Goal: Information Seeking & Learning: Find specific fact

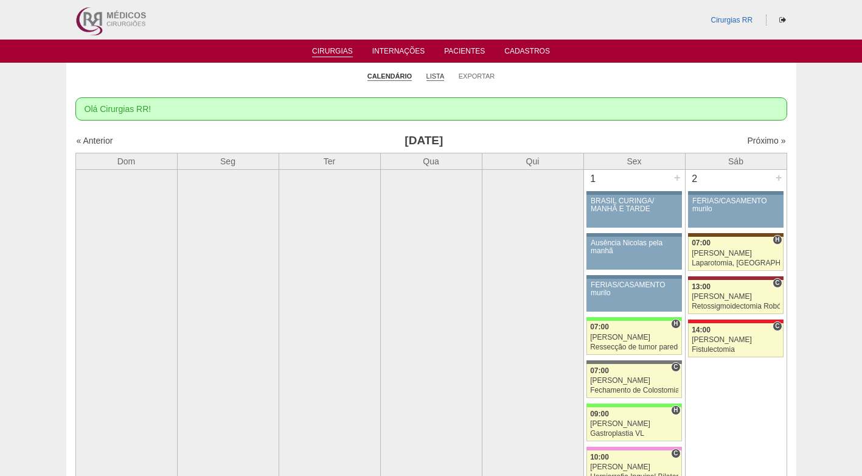
click at [433, 76] on link "Lista" at bounding box center [436, 76] width 18 height 9
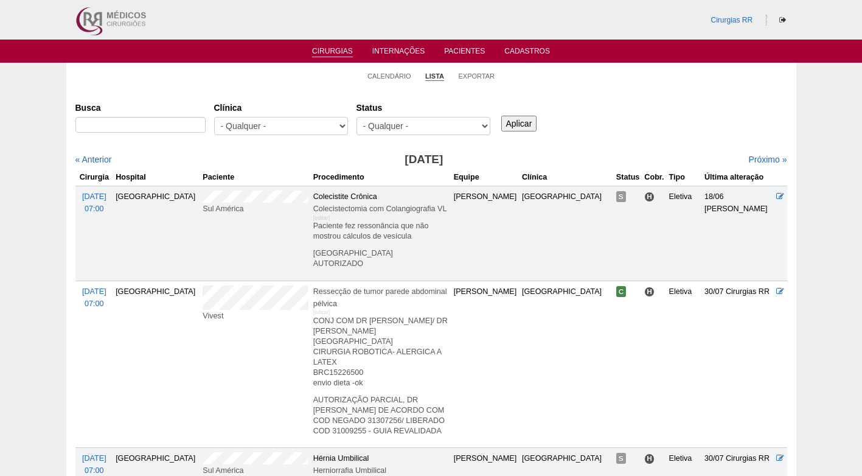
drag, startPoint x: 0, startPoint y: 0, endPoint x: 145, endPoint y: 125, distance: 191.6
click at [145, 125] on input "Busca" at bounding box center [140, 125] width 130 height 16
type input "Irian de Souza Santos"
click at [514, 128] on input "Aplicar" at bounding box center [519, 124] width 36 height 16
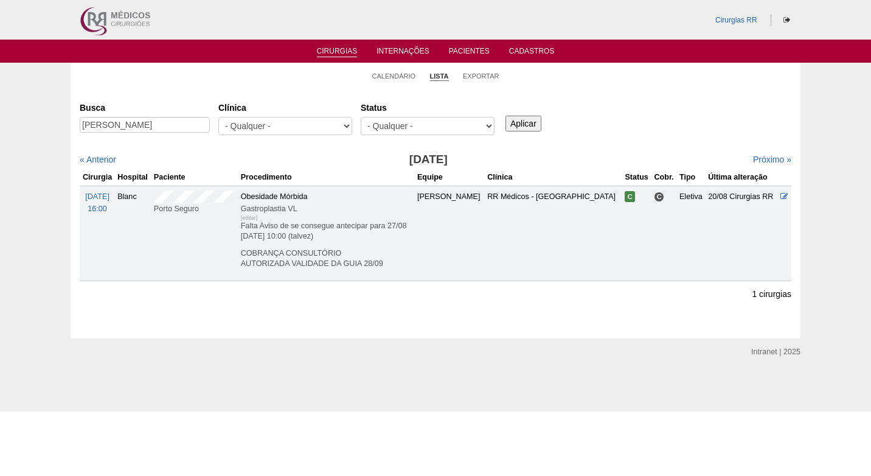
click at [368, 233] on p "Falta Aviso de se consegue antecipar para 27/08 17/09/2025 - 10:00 (talvez)" at bounding box center [327, 231] width 172 height 21
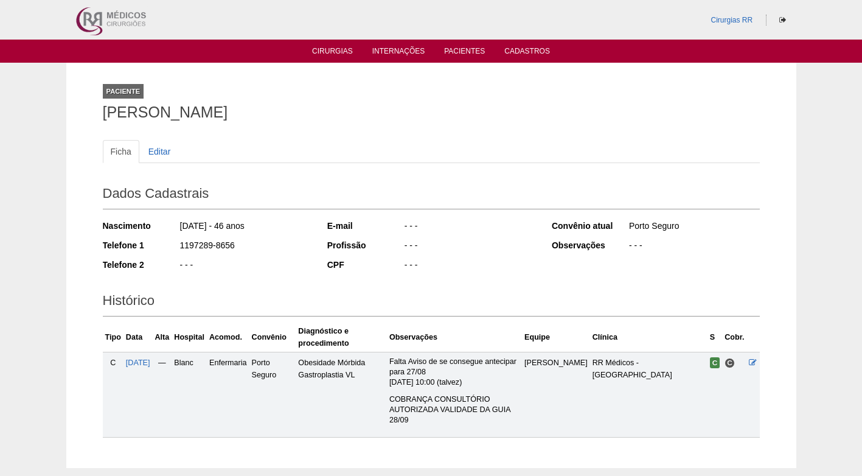
click at [347, 252] on div "Profissão - - -" at bounding box center [431, 246] width 208 height 15
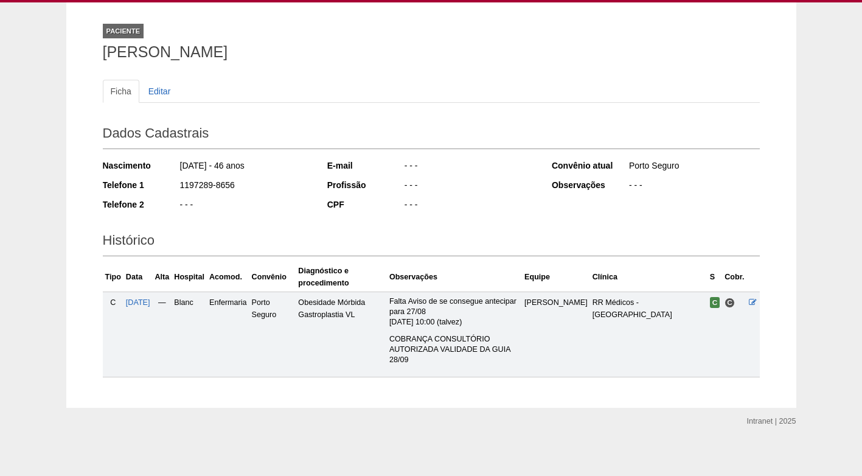
scroll to position [61, 0]
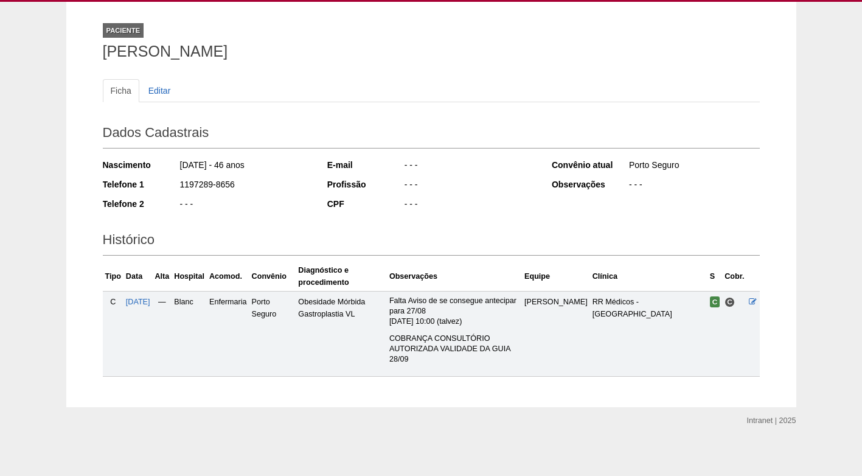
click at [462, 213] on div "E-mail - - - Profissão - - - CPF - - -" at bounding box center [431, 186] width 208 height 63
click at [509, 200] on div "- - -" at bounding box center [469, 205] width 132 height 15
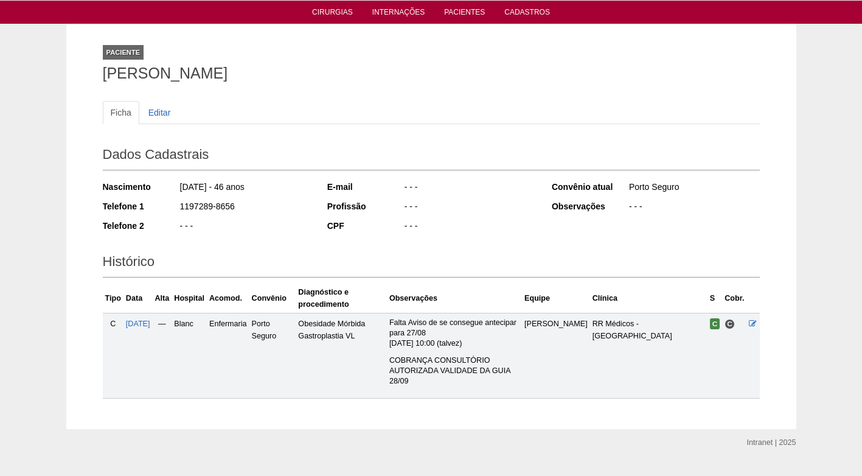
scroll to position [0, 0]
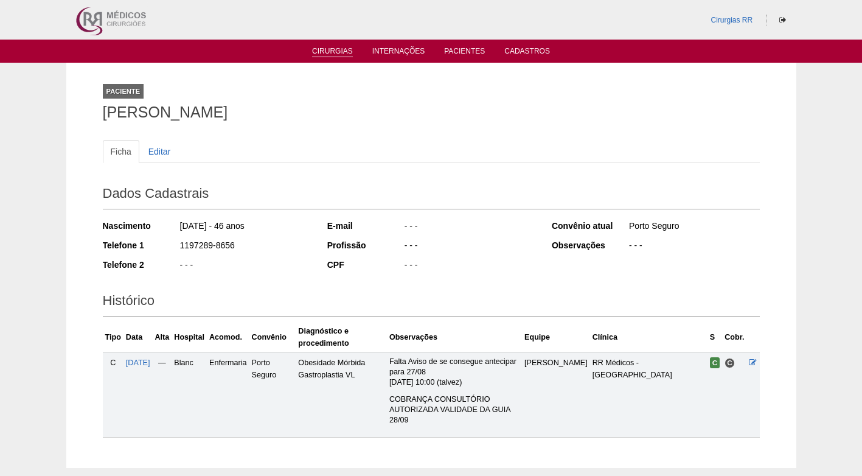
click at [346, 51] on link "Cirurgias" at bounding box center [332, 52] width 41 height 10
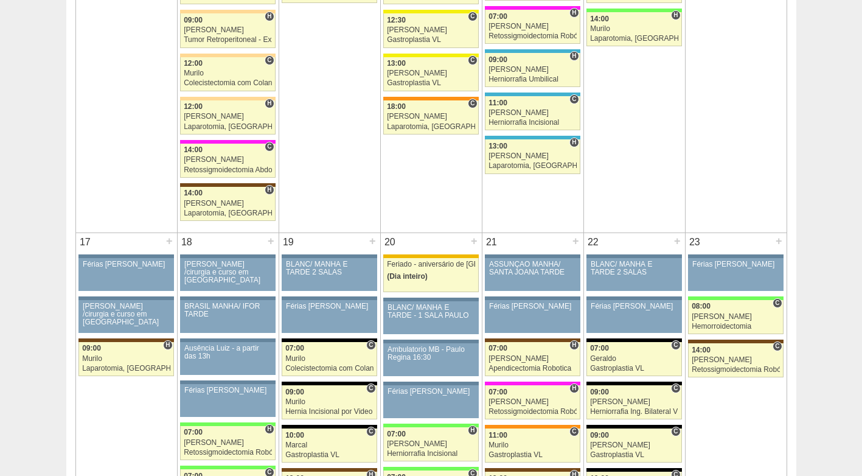
scroll to position [1704, 0]
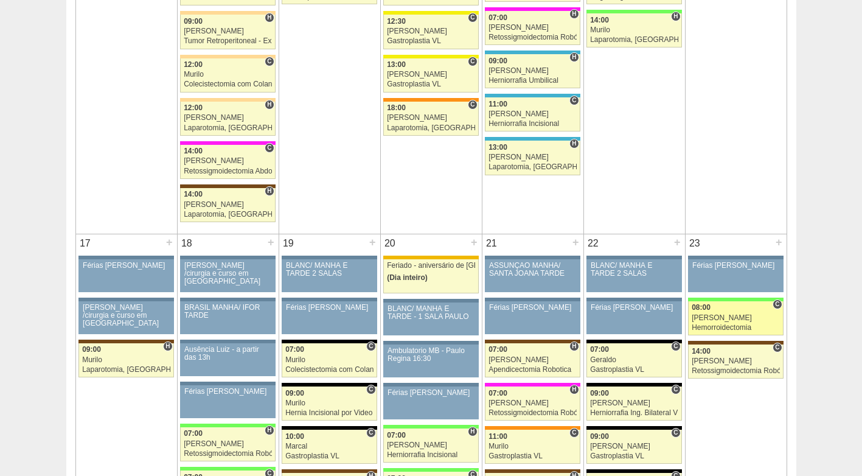
click at [727, 323] on link "87878 Juliana C 08:00 Juliana Hemorroidectomia Hospital Brasil RR Médicos - São…" at bounding box center [735, 318] width 95 height 34
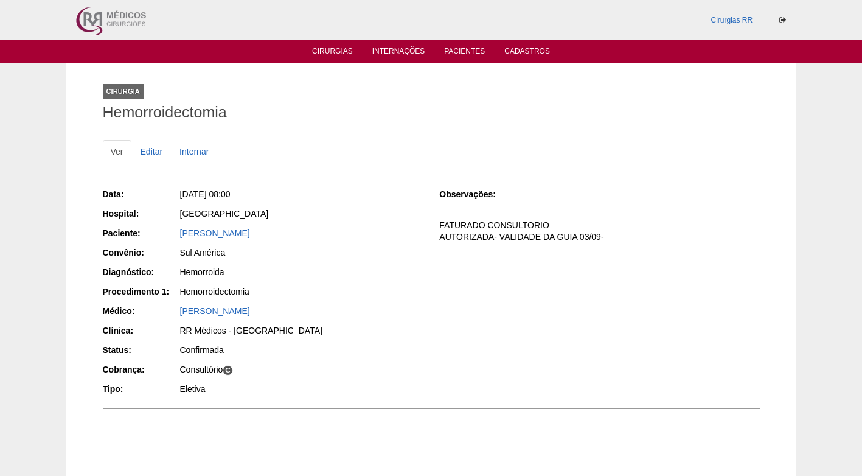
drag, startPoint x: 382, startPoint y: 304, endPoint x: 394, endPoint y: 304, distance: 12.2
click at [382, 304] on div "Data: [DATE] 08:00 Hospital: [GEOGRAPHIC_DATA] Paciente: [PERSON_NAME] Convênio…" at bounding box center [263, 293] width 320 height 218
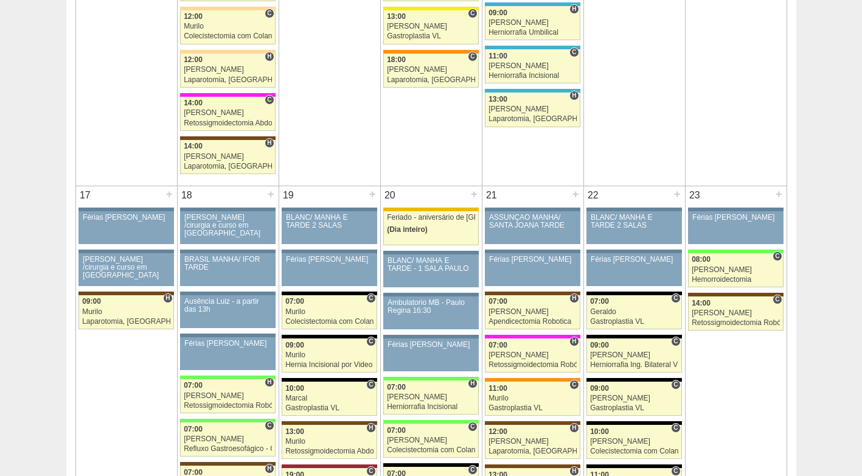
scroll to position [1704, 0]
